Goal: Transaction & Acquisition: Purchase product/service

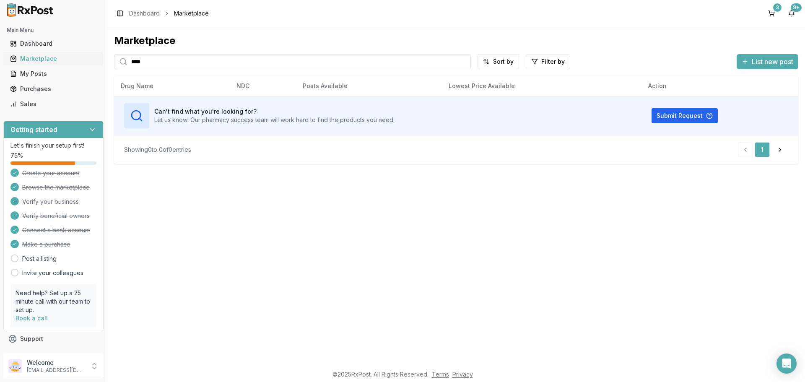
drag, startPoint x: 156, startPoint y: 61, endPoint x: 30, endPoint y: 63, distance: 126.3
click at [31, 62] on div "Main Menu Dashboard Marketplace My Posts Purchases Sales Getting started Let's …" at bounding box center [402, 191] width 805 height 382
type input "*"
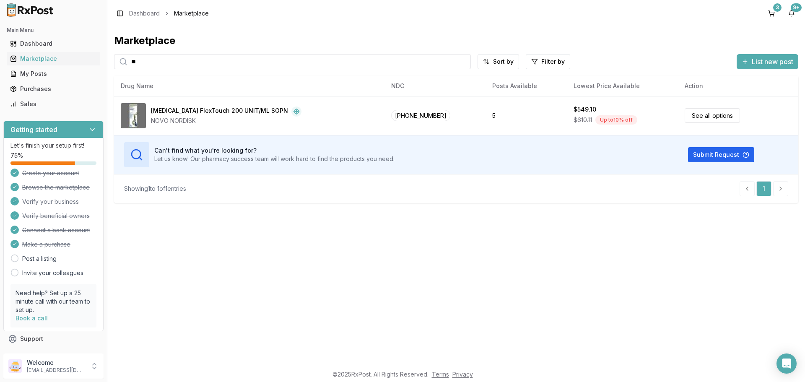
type input "*"
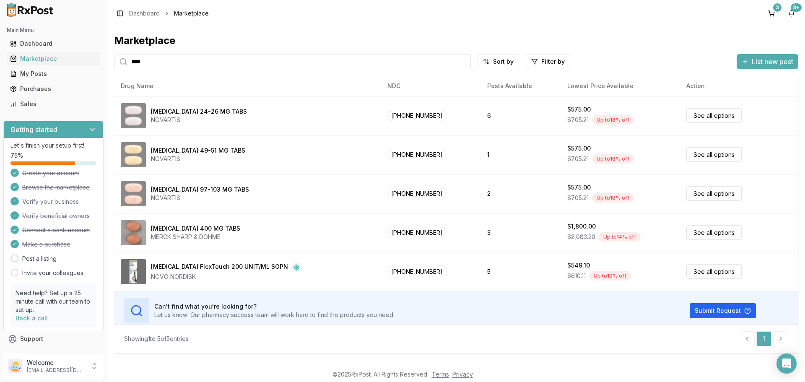
type input "*****"
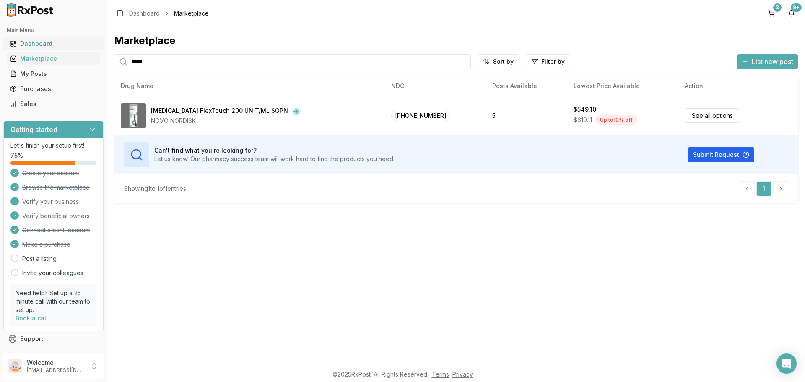
click at [45, 41] on div "Dashboard" at bounding box center [53, 43] width 87 height 8
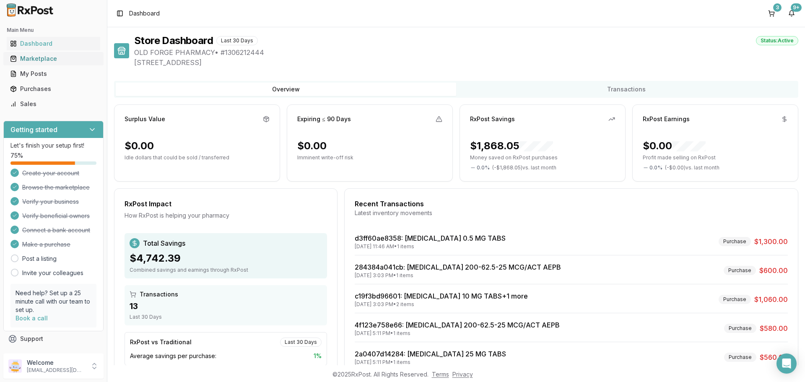
click at [38, 59] on div "Marketplace" at bounding box center [53, 59] width 87 height 8
click at [38, 58] on div "Marketplace" at bounding box center [53, 59] width 87 height 8
